Goal: Transaction & Acquisition: Book appointment/travel/reservation

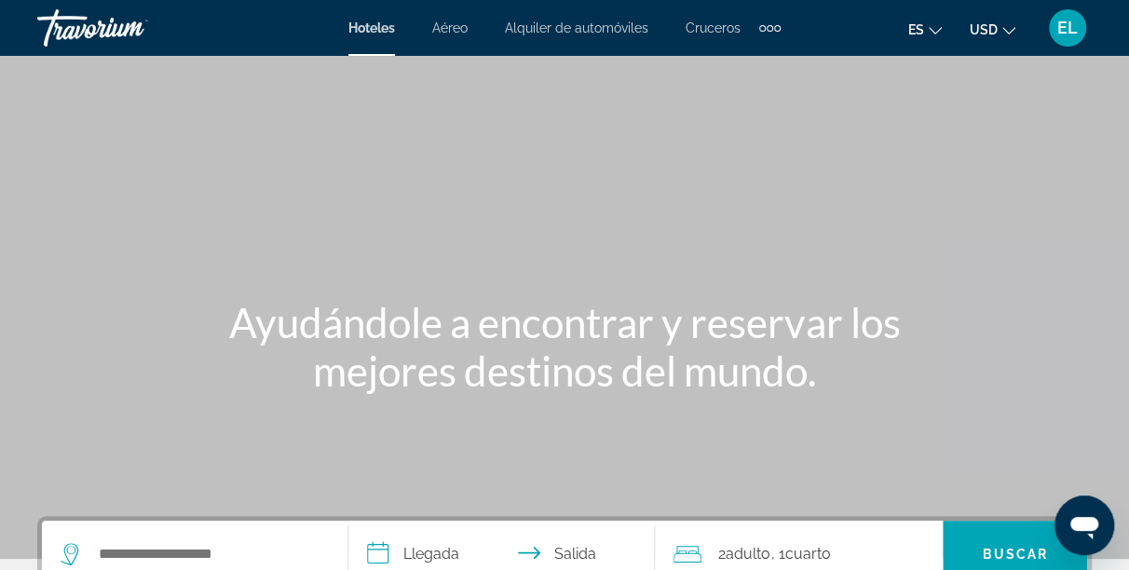
click at [377, 20] on span "Hoteles" at bounding box center [371, 27] width 47 height 15
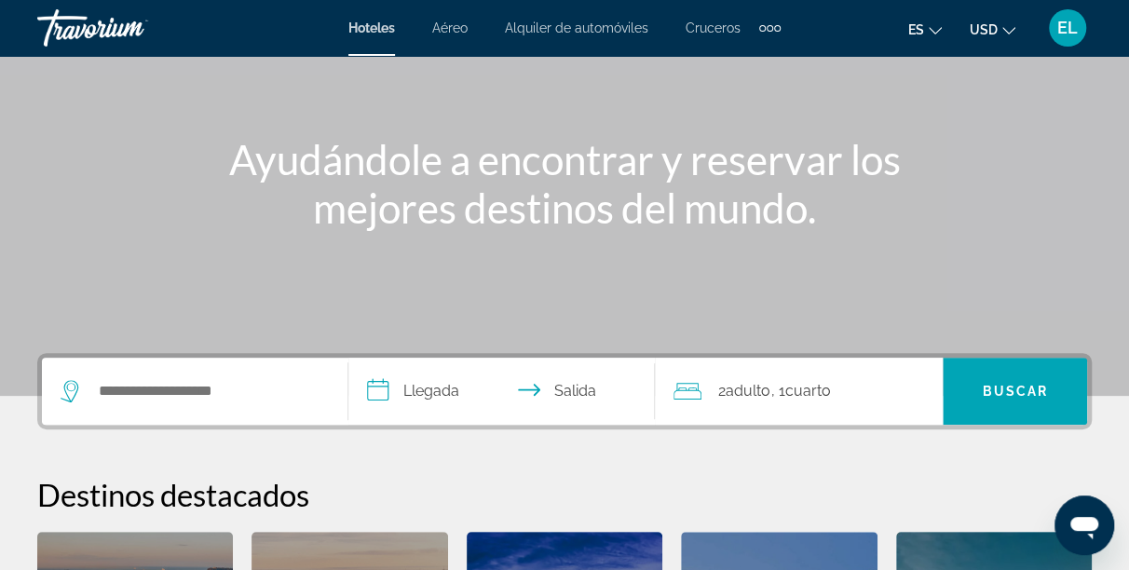
scroll to position [186, 0]
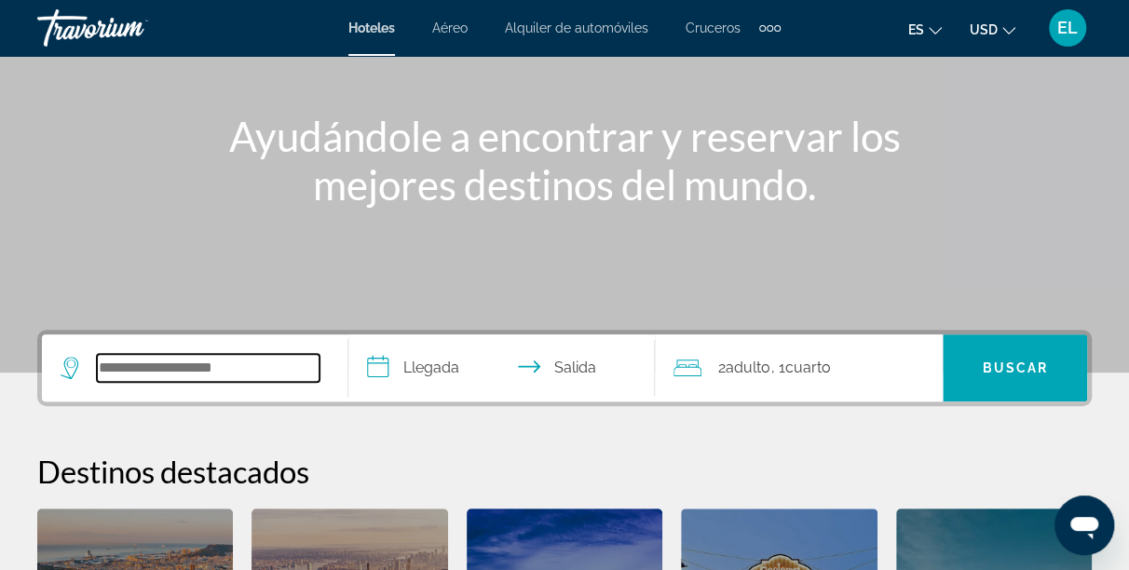
click at [130, 370] on input "Search widget" at bounding box center [208, 368] width 223 height 28
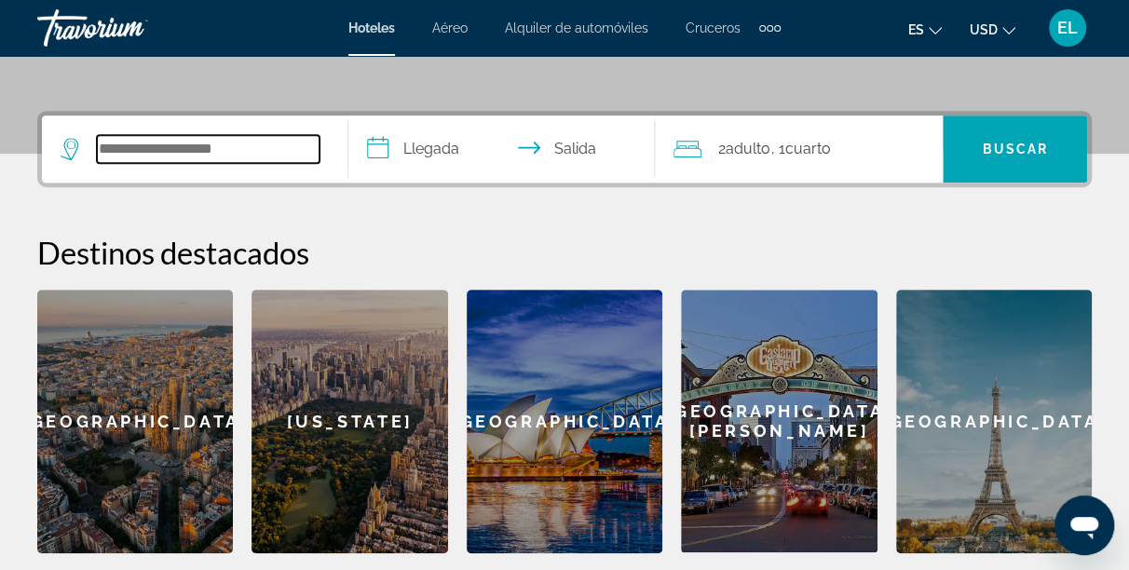
scroll to position [455, 0]
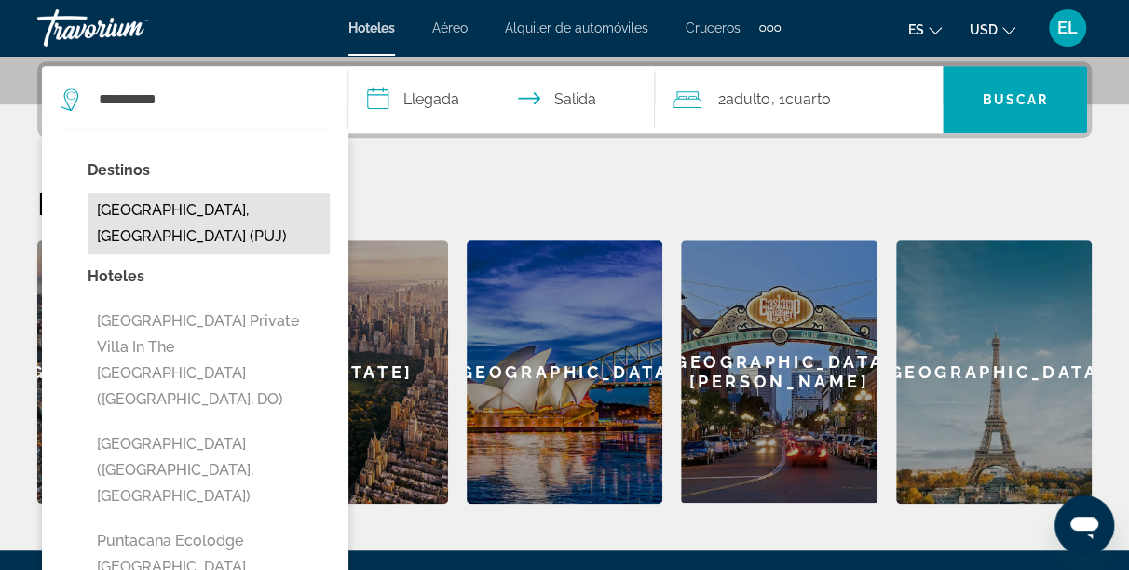
click at [243, 219] on button "[GEOGRAPHIC_DATA], [GEOGRAPHIC_DATA] (PUJ)" at bounding box center [209, 223] width 242 height 61
type input "**********"
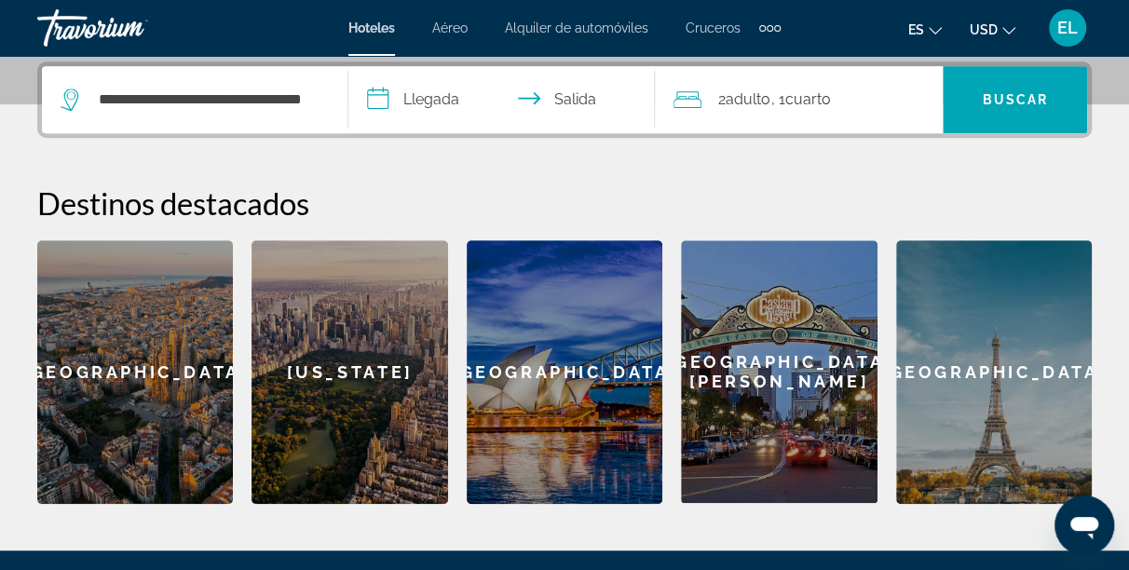
click at [438, 95] on input "**********" at bounding box center [505, 102] width 314 height 73
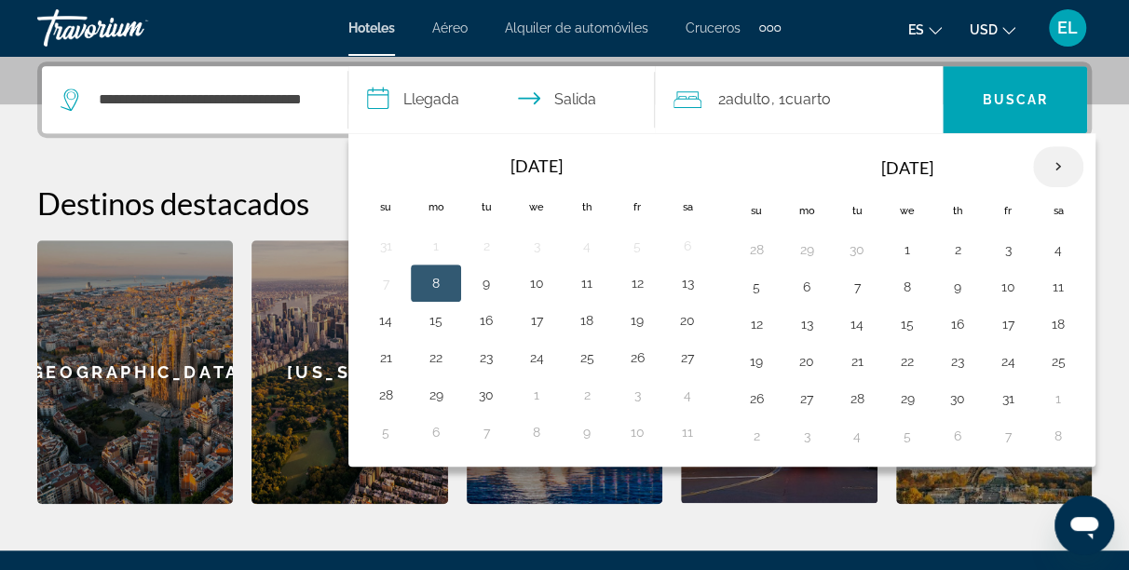
click at [1053, 166] on th "Next month" at bounding box center [1058, 166] width 50 height 41
click at [1001, 360] on button "26" at bounding box center [1008, 361] width 30 height 26
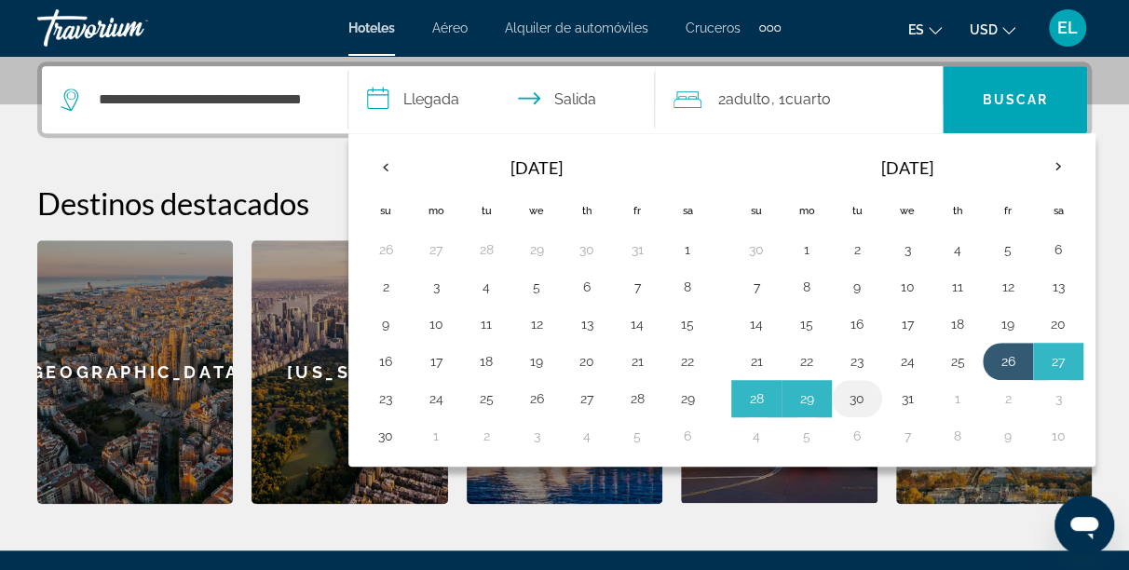
click at [851, 397] on button "30" at bounding box center [857, 399] width 30 height 26
type input "**********"
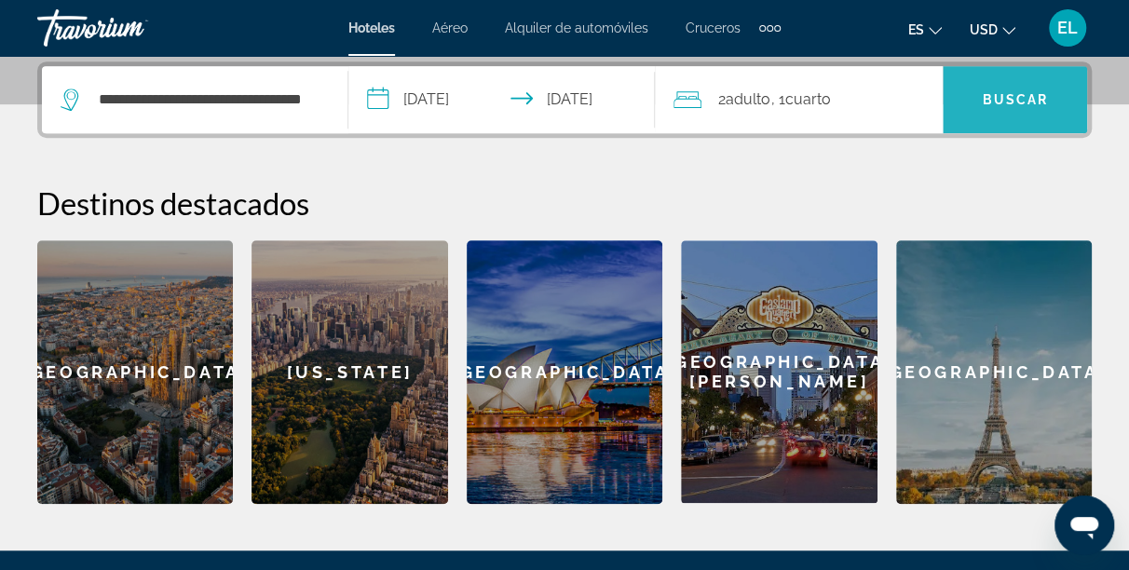
click at [1041, 99] on span "Buscar" at bounding box center [1015, 99] width 66 height 15
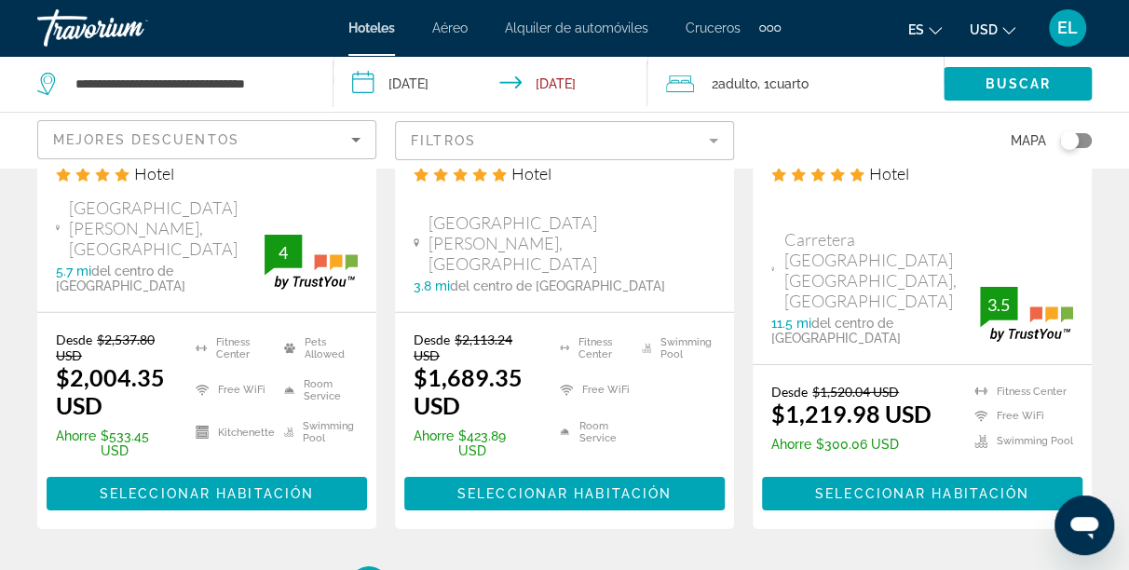
scroll to position [2753, 0]
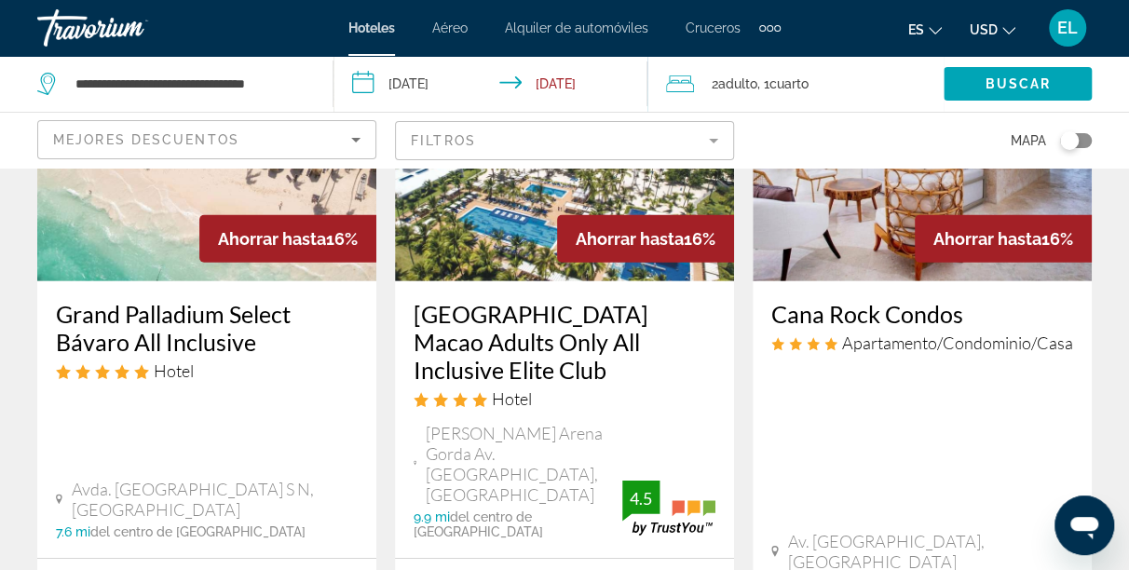
scroll to position [2900, 0]
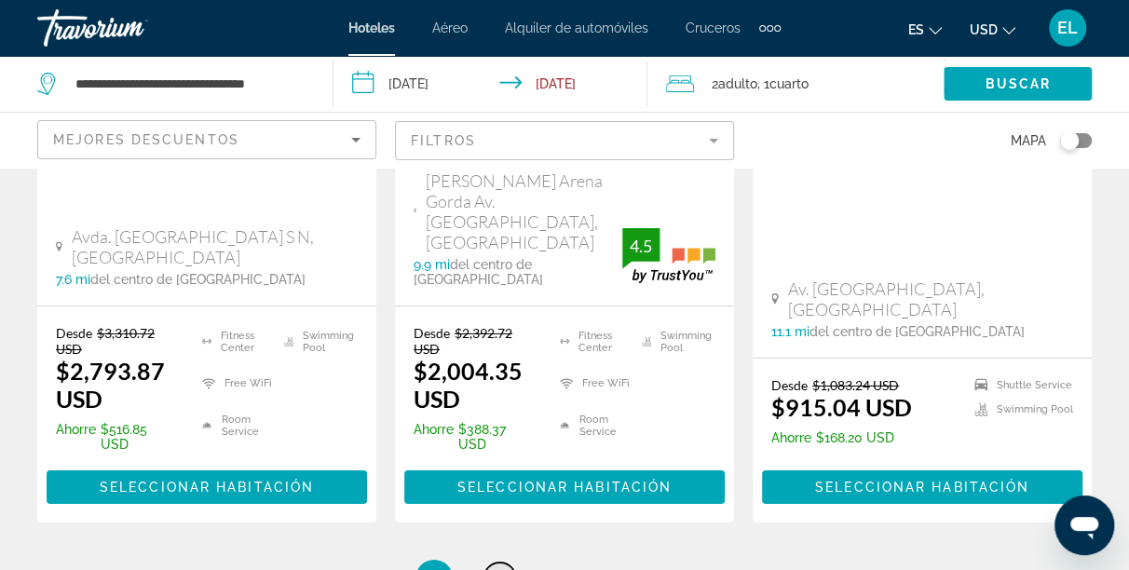
click at [502, 568] on span "3" at bounding box center [499, 578] width 9 height 20
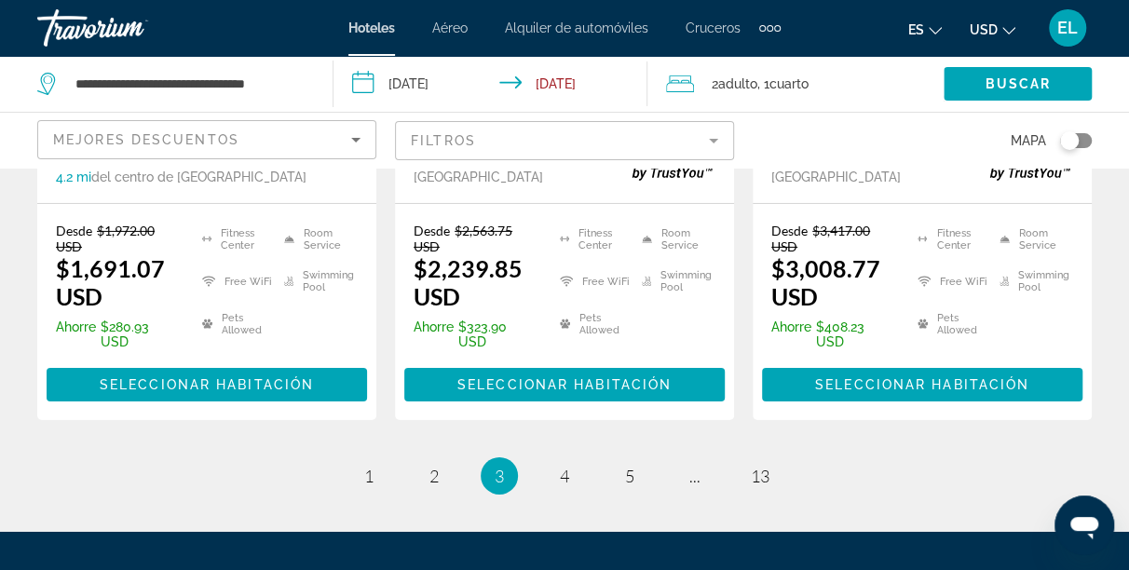
scroll to position [2973, 0]
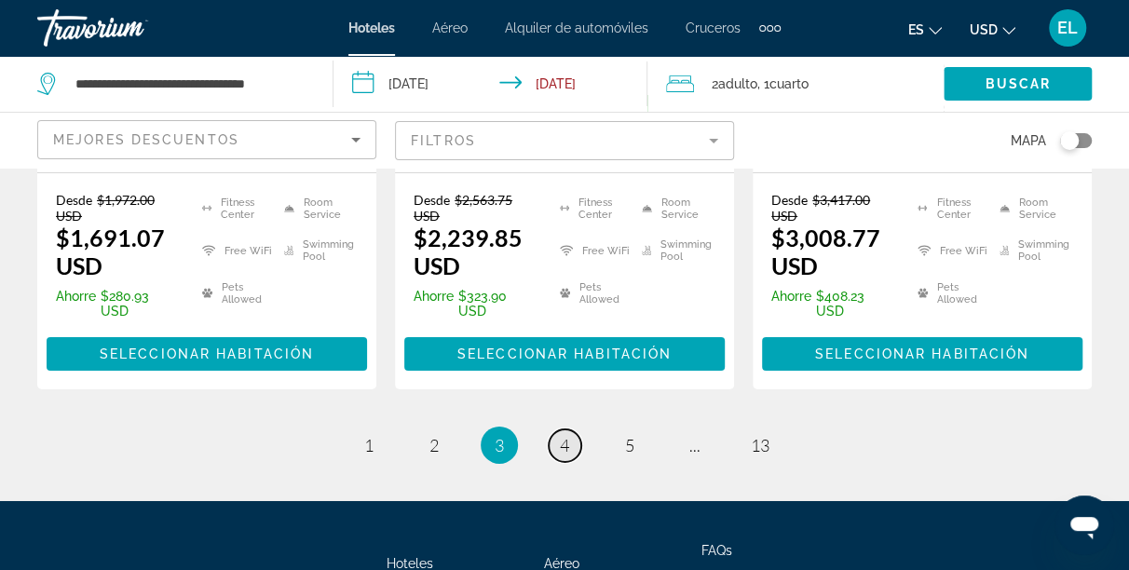
click at [566, 435] on span "4" at bounding box center [564, 445] width 9 height 20
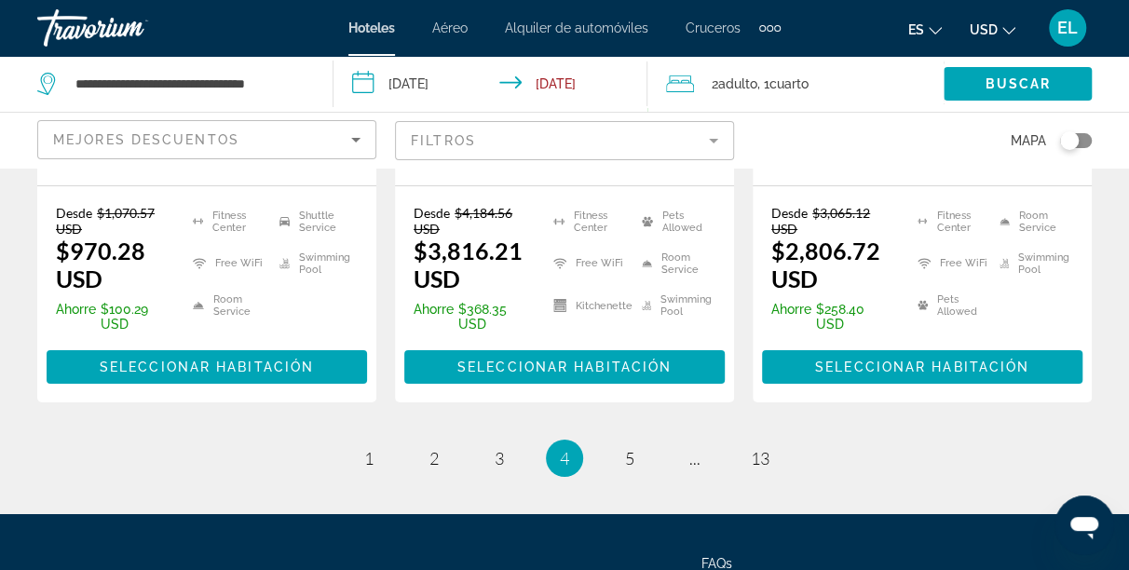
scroll to position [3047, 0]
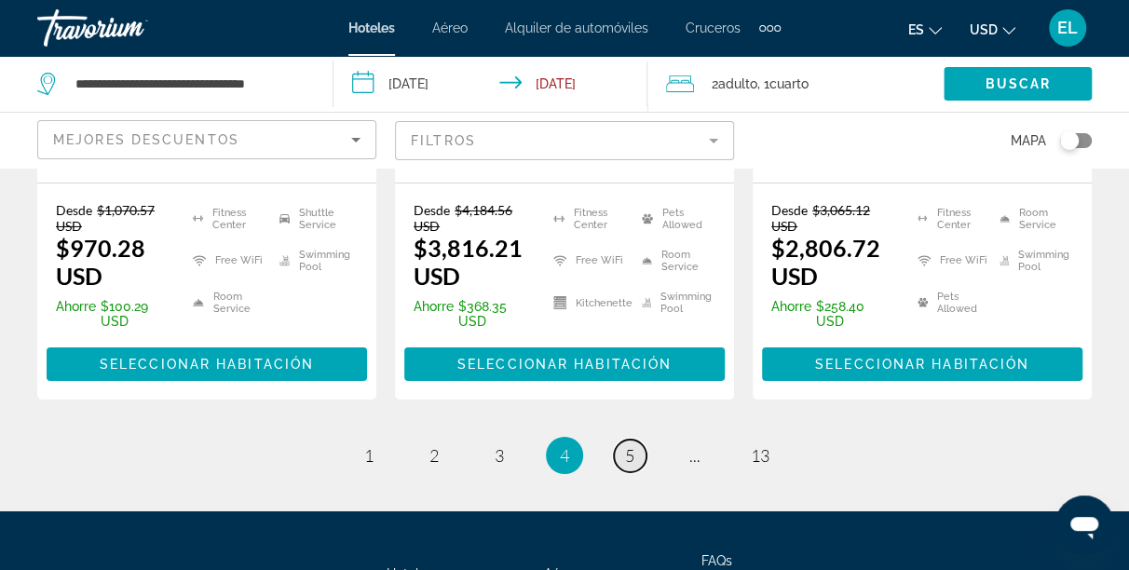
click at [636, 440] on link "page 5" at bounding box center [630, 456] width 33 height 33
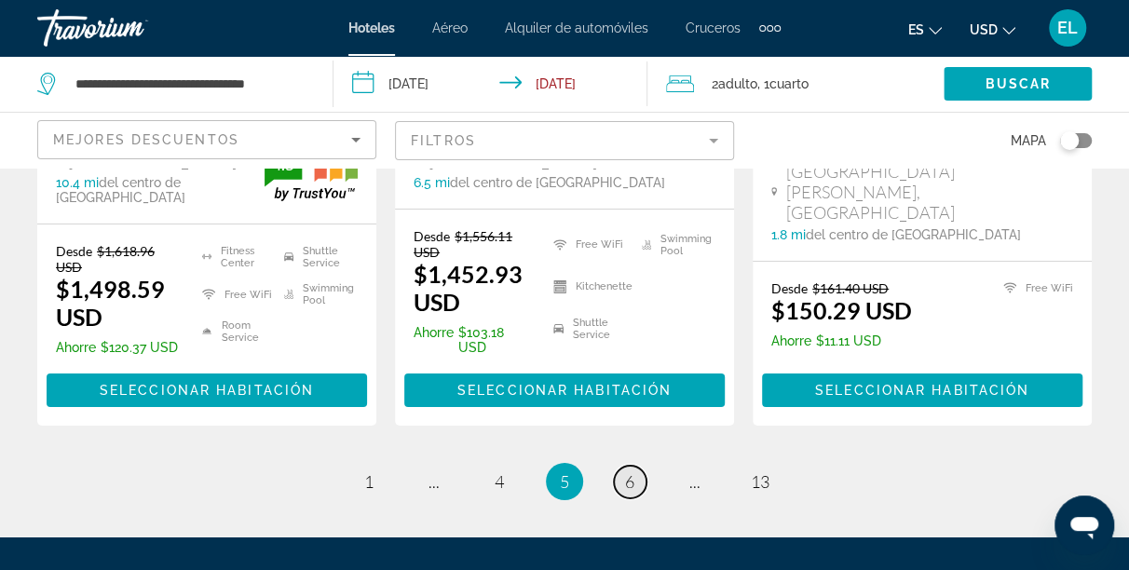
scroll to position [2978, 0]
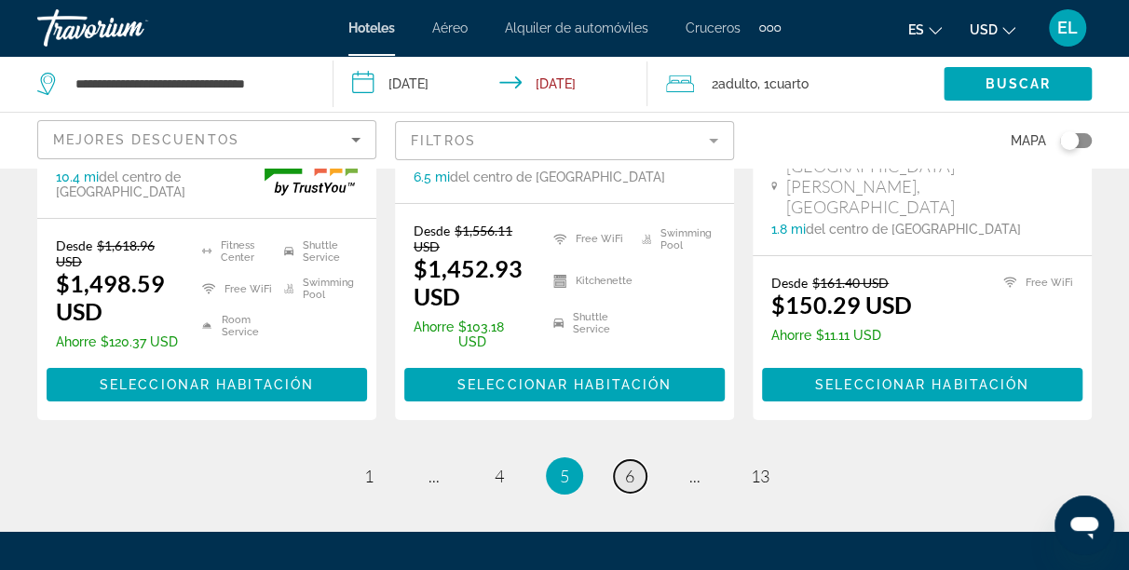
click at [633, 466] on span "6" at bounding box center [629, 476] width 9 height 20
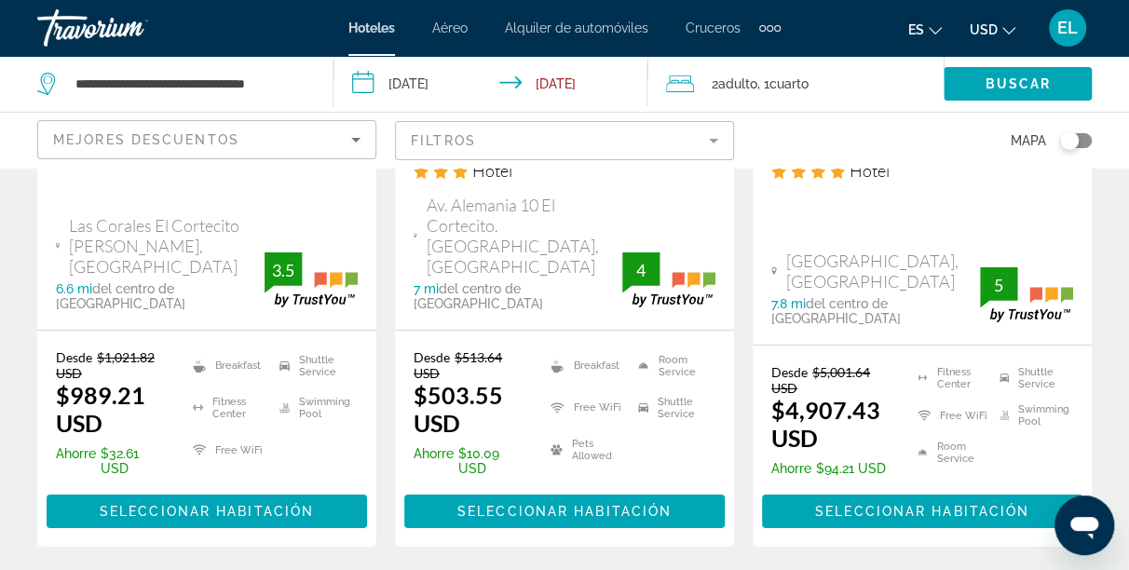
scroll to position [2863, 0]
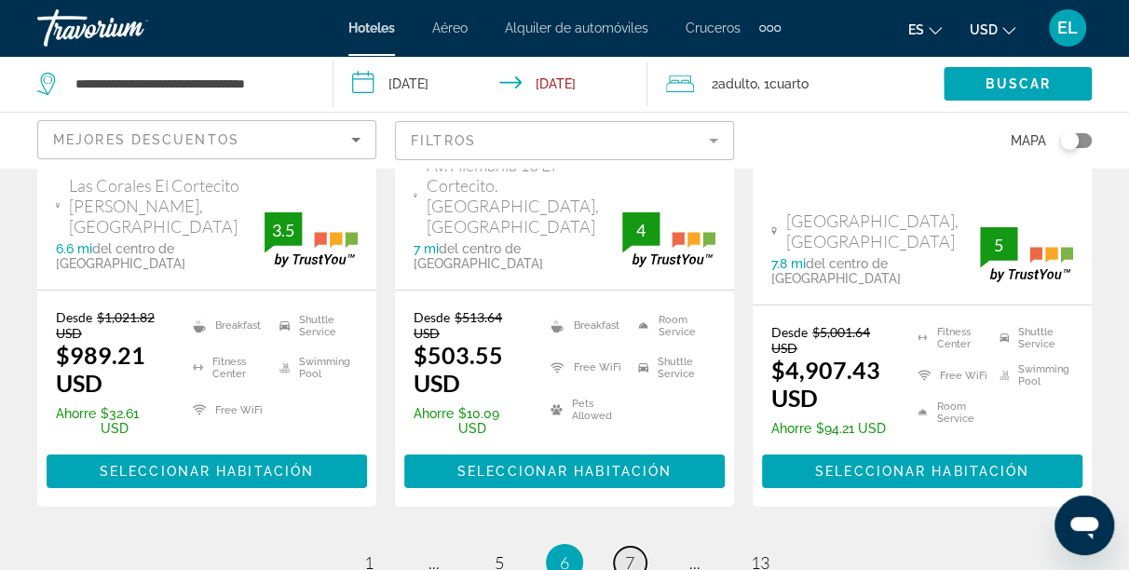
click at [630, 552] on span "7" at bounding box center [629, 562] width 9 height 20
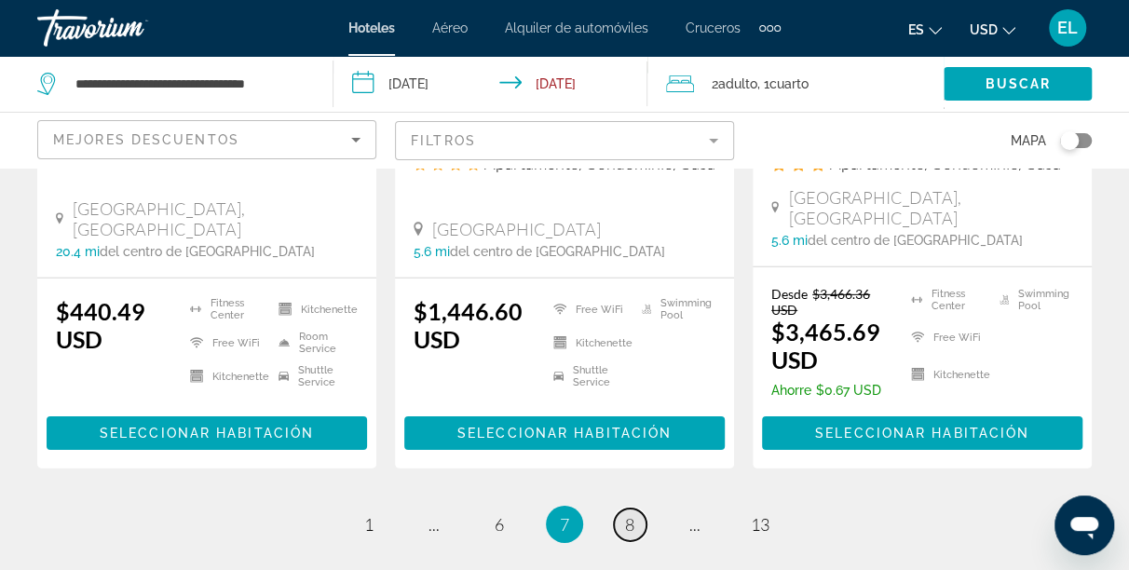
scroll to position [2680, 0]
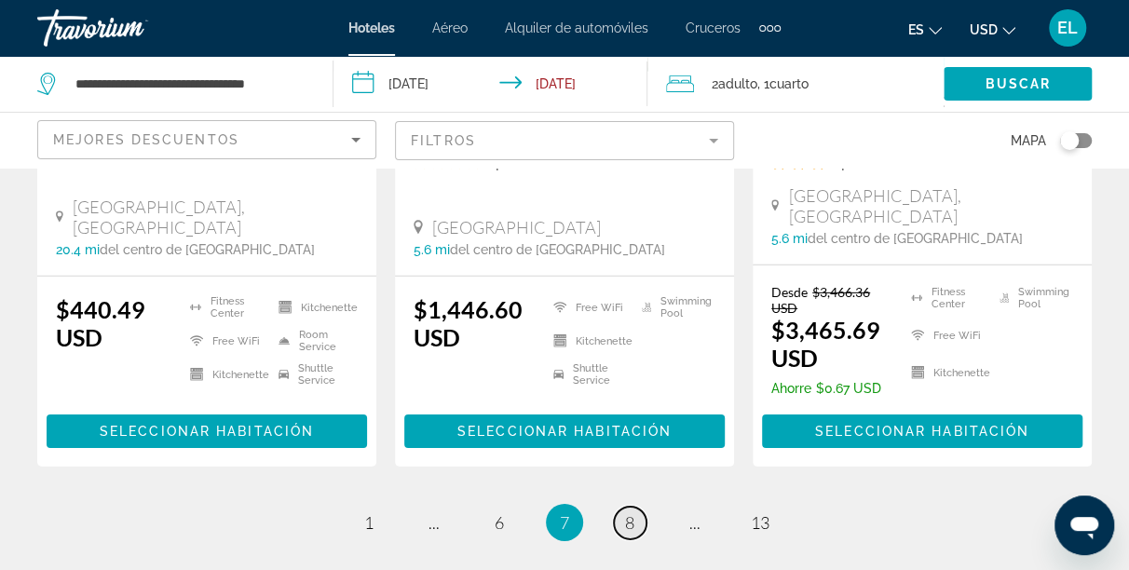
click at [629, 512] on span "8" at bounding box center [629, 522] width 9 height 20
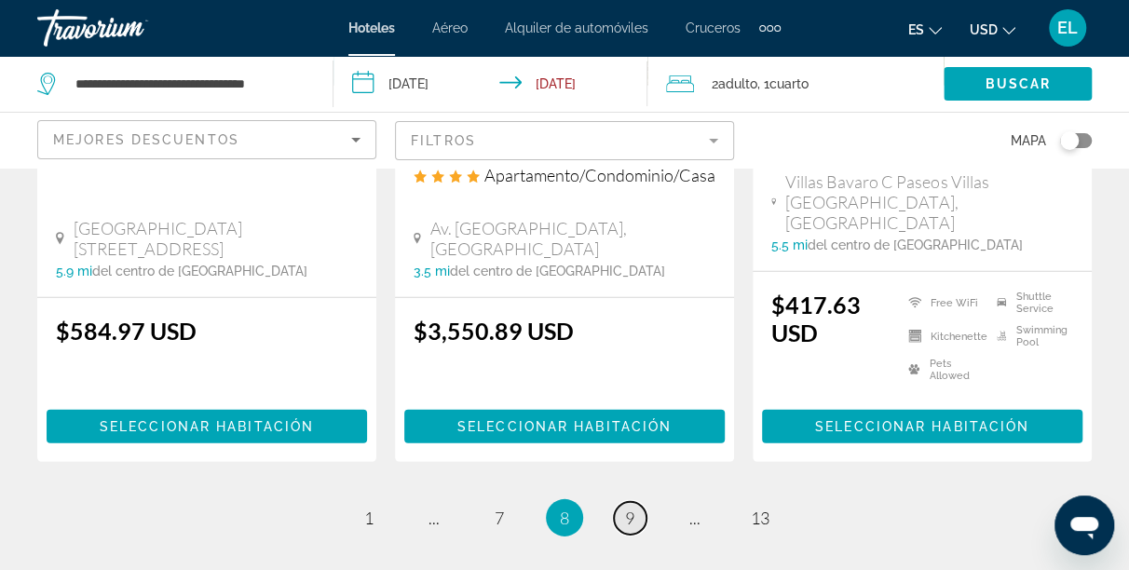
scroll to position [2606, 0]
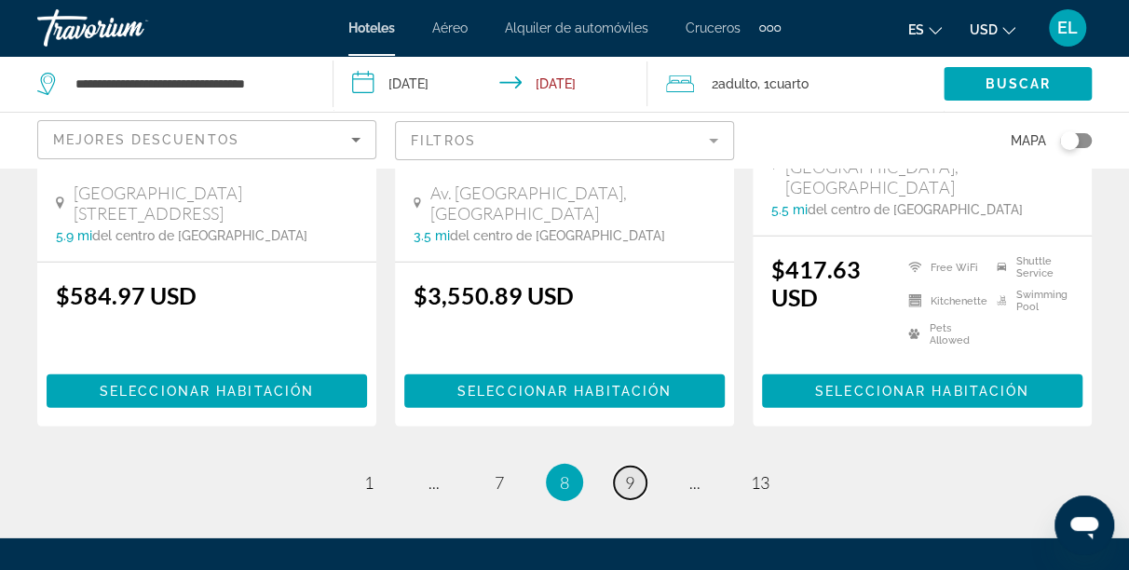
click at [632, 472] on span "9" at bounding box center [629, 482] width 9 height 20
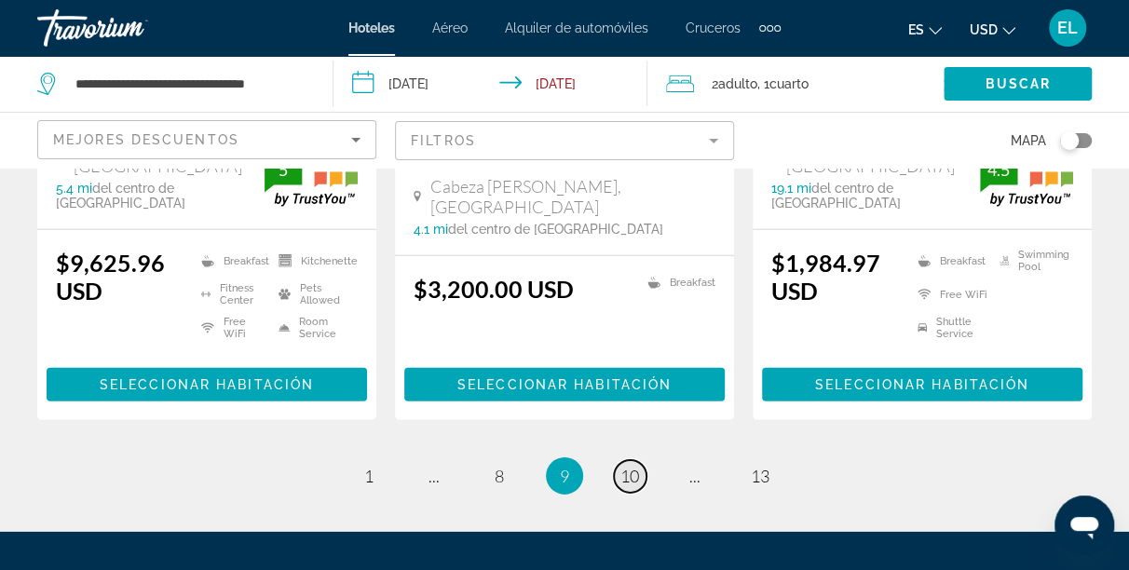
scroll to position [2642, 0]
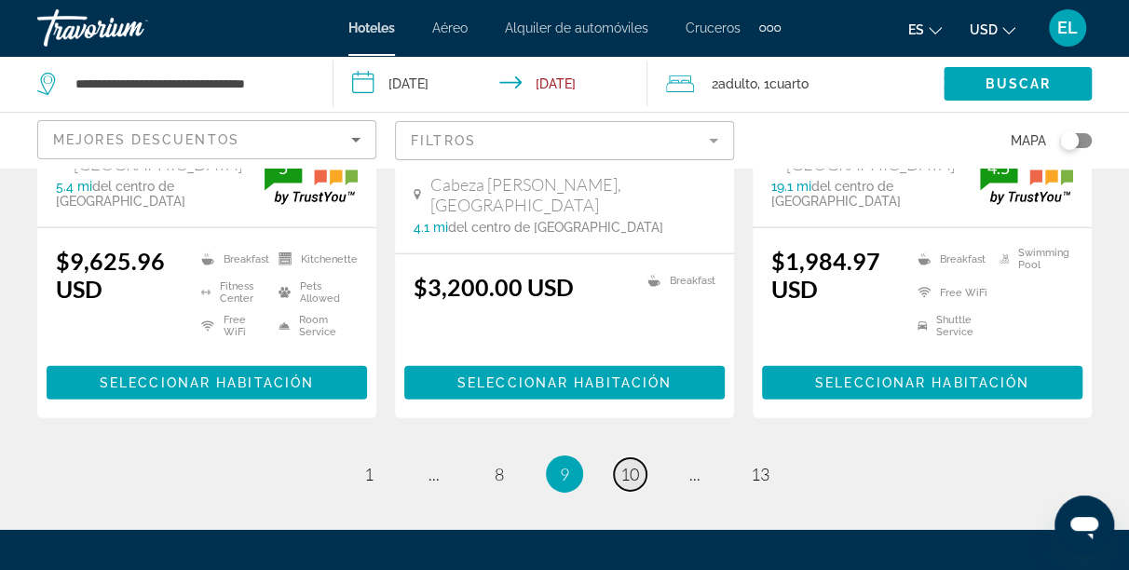
click at [632, 464] on span "10" at bounding box center [629, 474] width 19 height 20
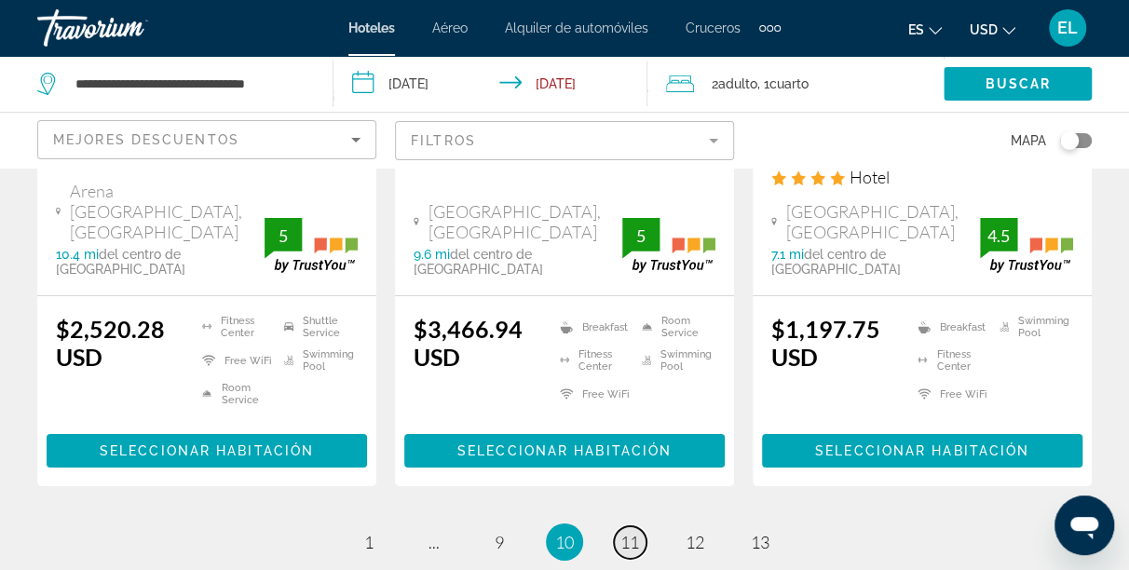
scroll to position [2827, 0]
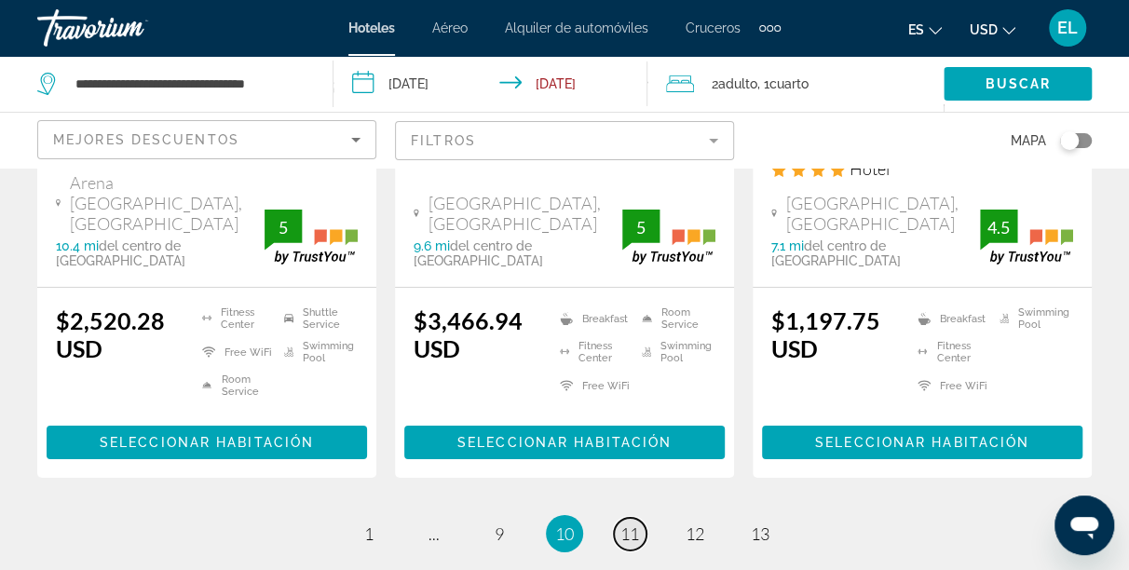
click at [636, 523] on span "11" at bounding box center [629, 533] width 19 height 20
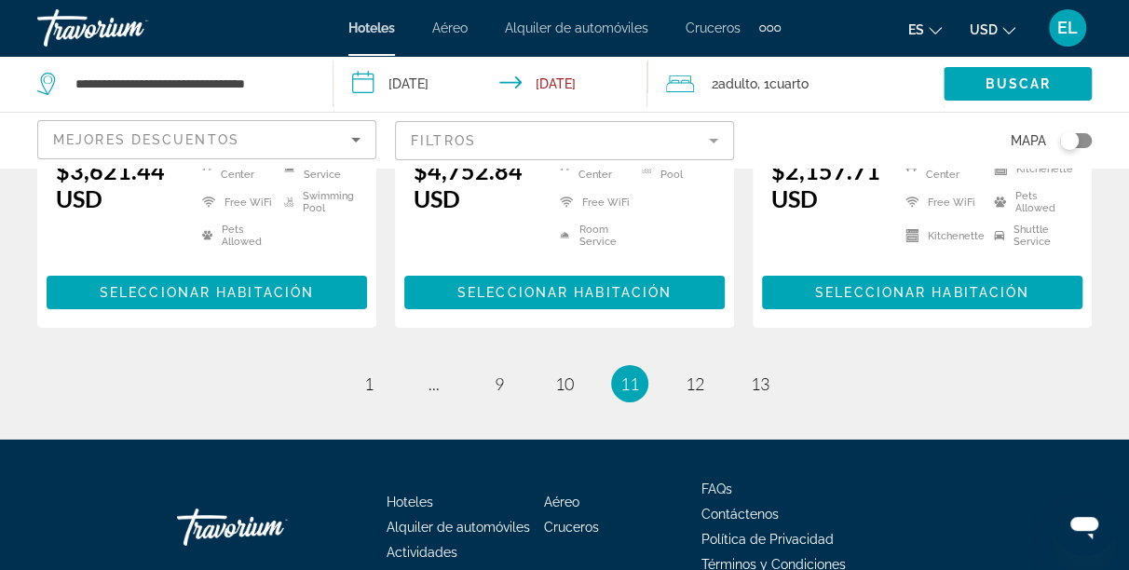
scroll to position [2916, 0]
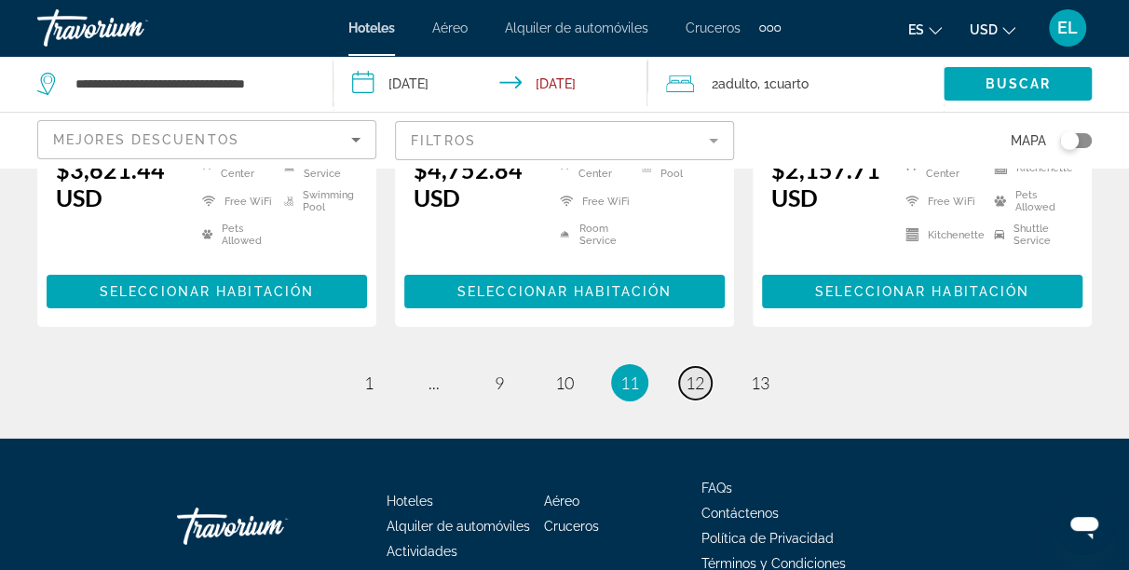
click at [696, 373] on span "12" at bounding box center [695, 383] width 19 height 20
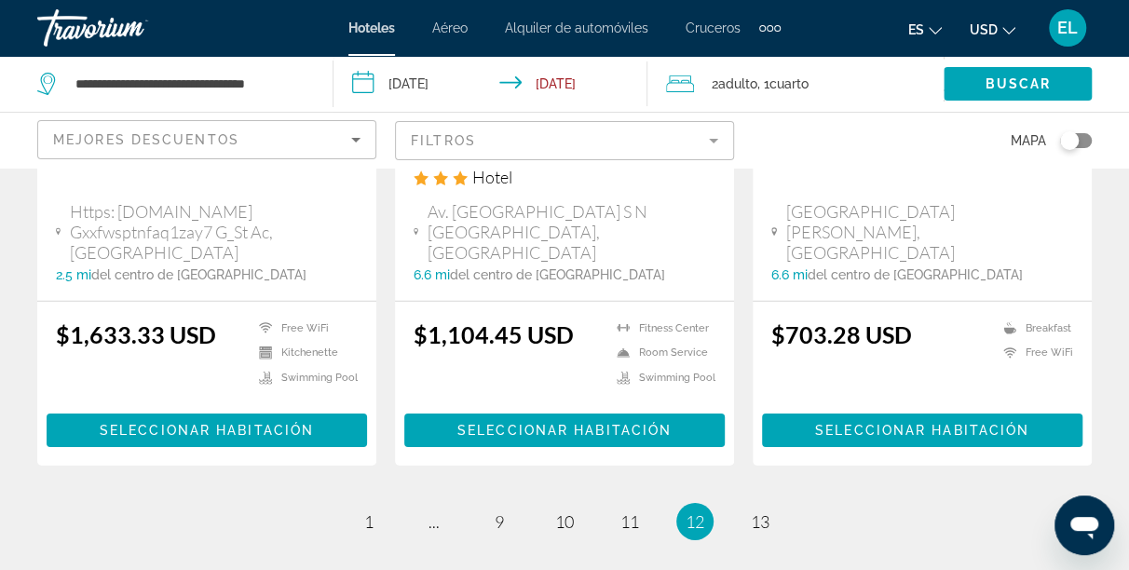
scroll to position [2753, 0]
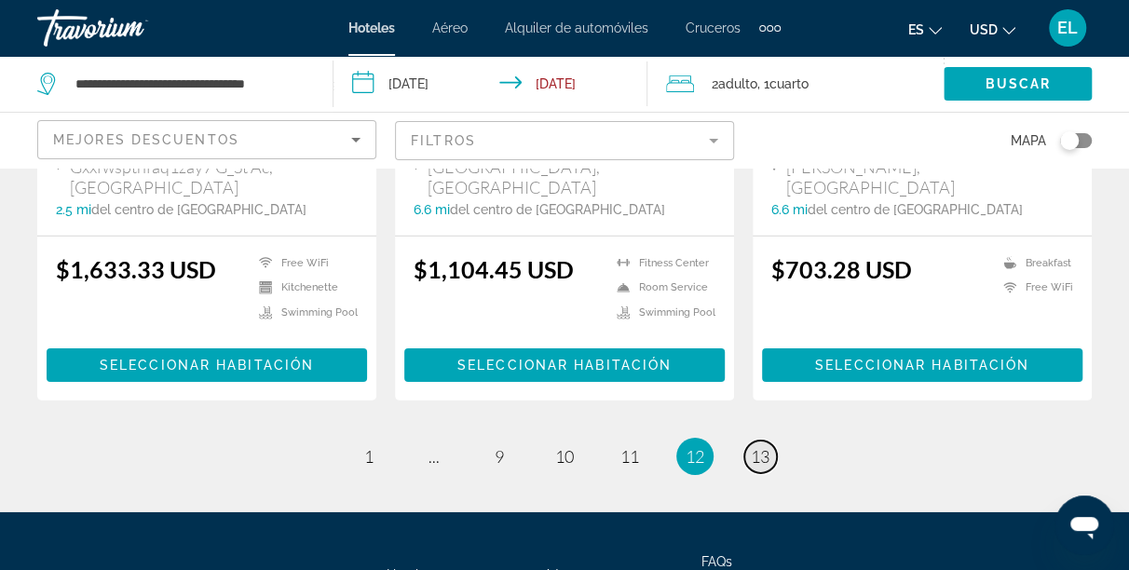
click at [753, 446] on span "13" at bounding box center [760, 456] width 19 height 20
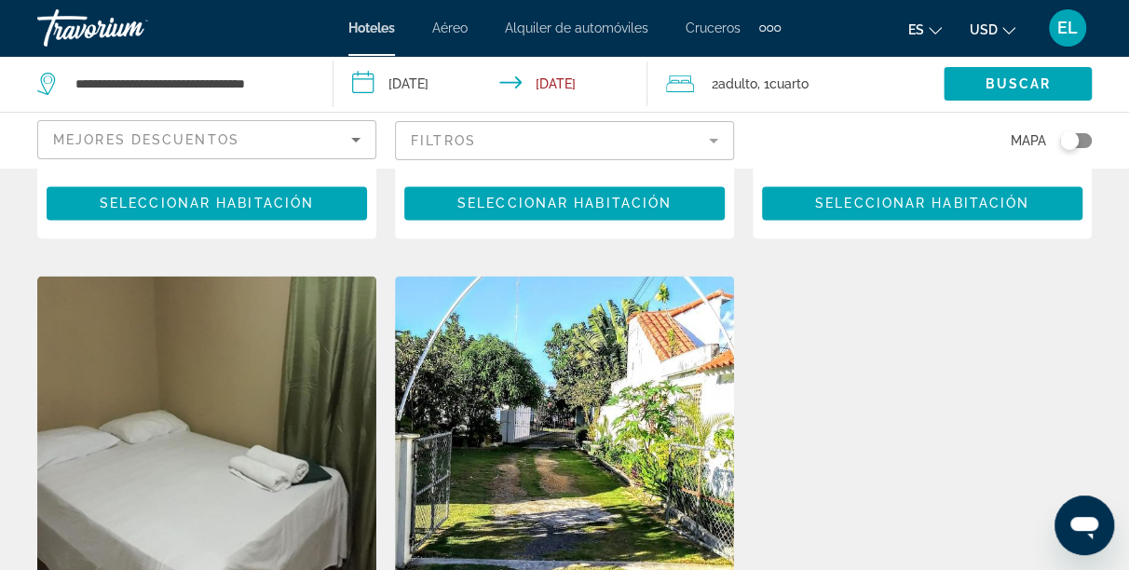
scroll to position [1542, 0]
